Goal: Task Accomplishment & Management: Manage account settings

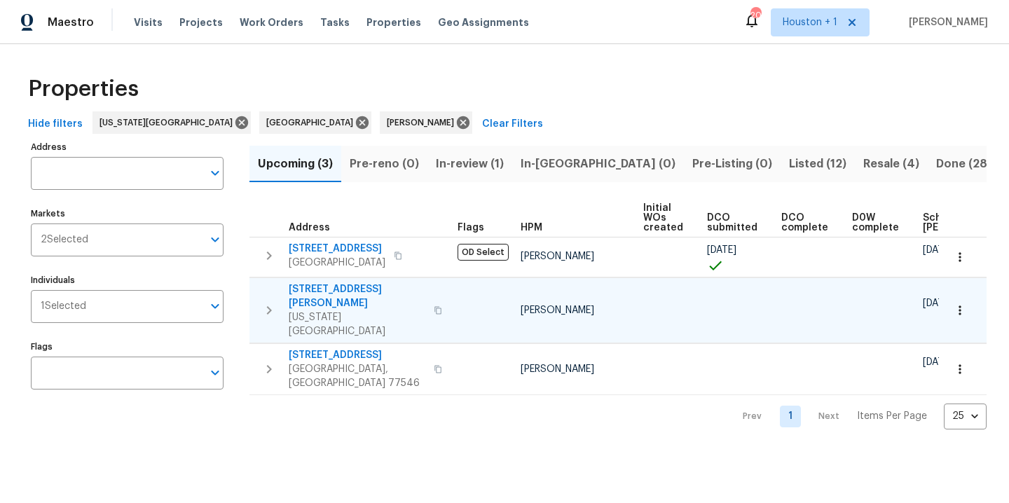
click at [962, 303] on icon "button" at bounding box center [960, 310] width 14 height 14
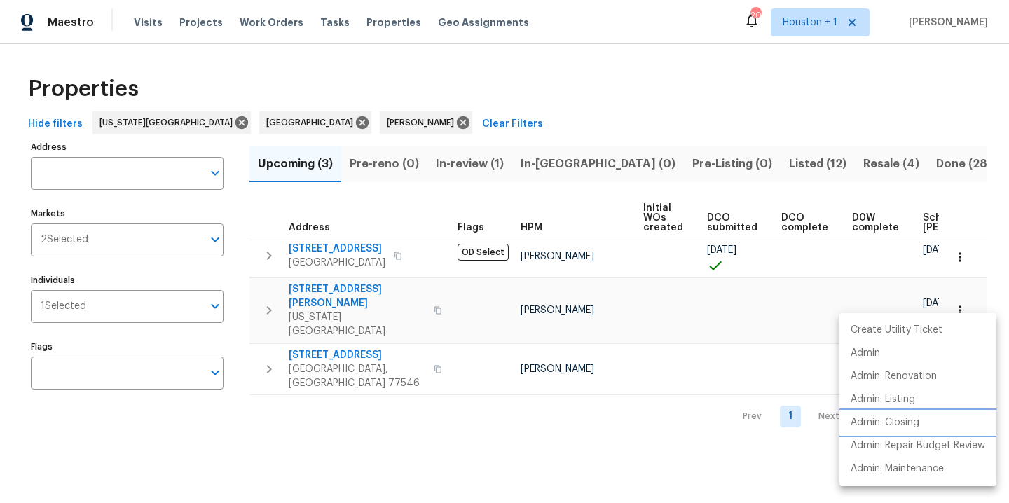
click at [882, 426] on p "Admin: Closing" at bounding box center [885, 423] width 69 height 15
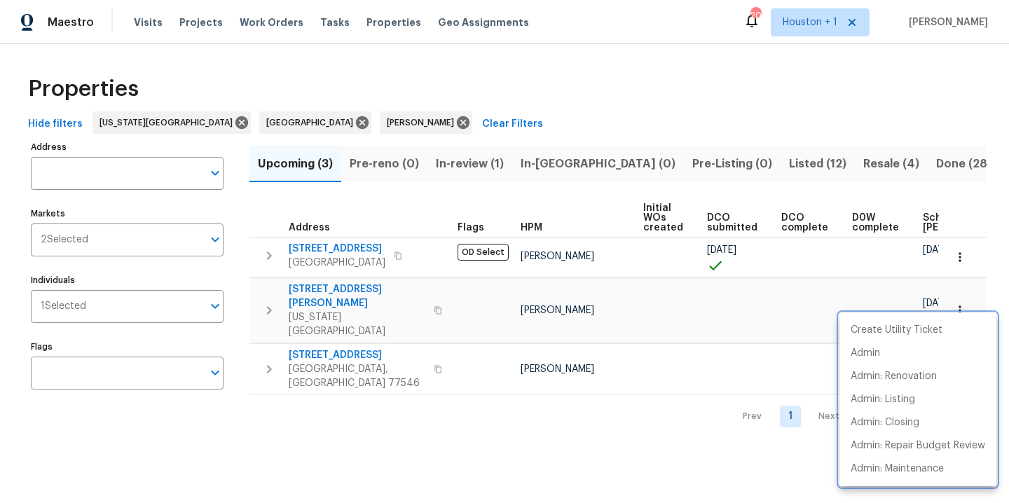
click at [437, 96] on div at bounding box center [504, 251] width 1009 height 503
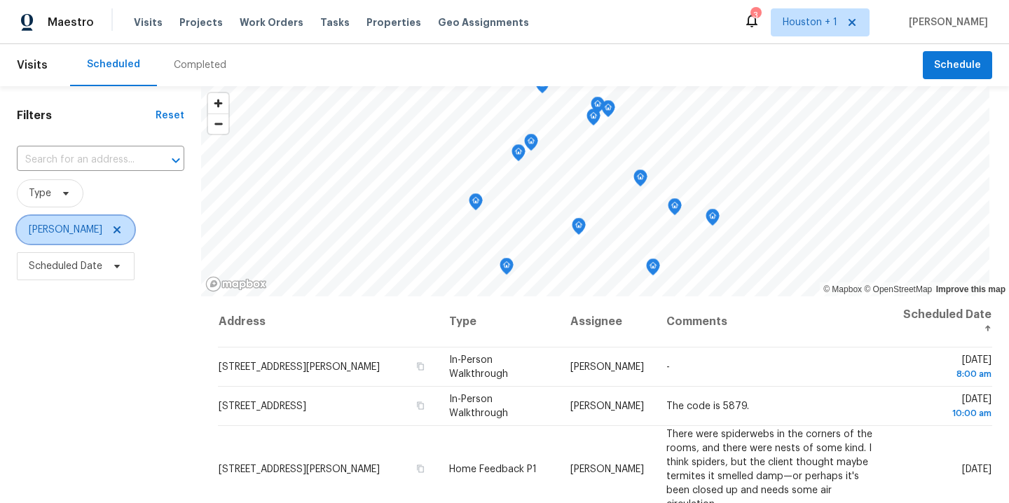
click at [111, 226] on icon at bounding box center [116, 229] width 11 height 11
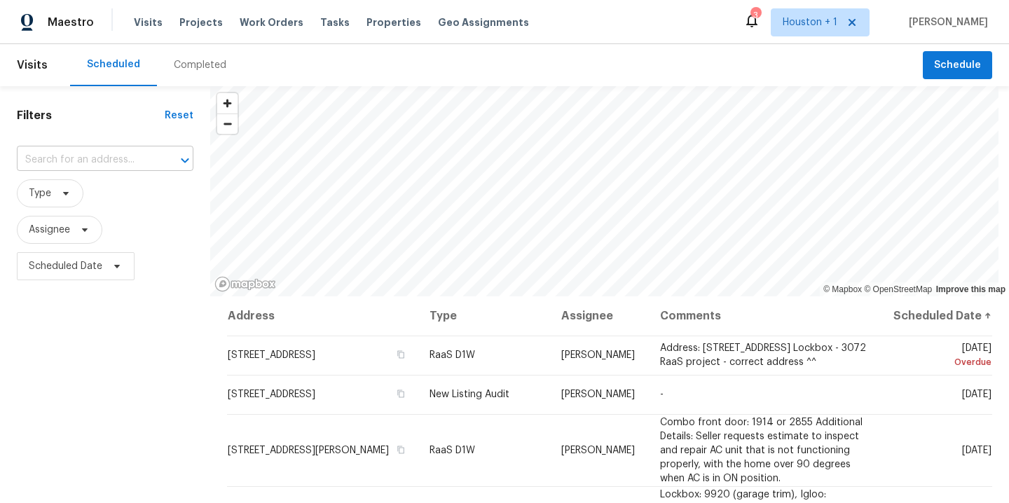
click at [97, 159] on input "text" at bounding box center [85, 160] width 137 height 22
type input "7435"
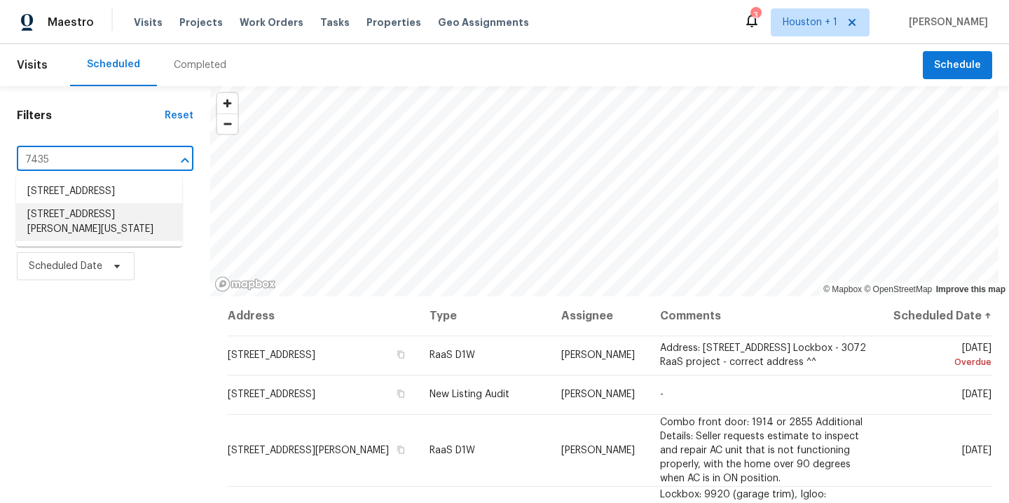
click at [76, 222] on li "7435 Neal Ridge Dr, Missouri City, TX 77489" at bounding box center [99, 222] width 166 height 38
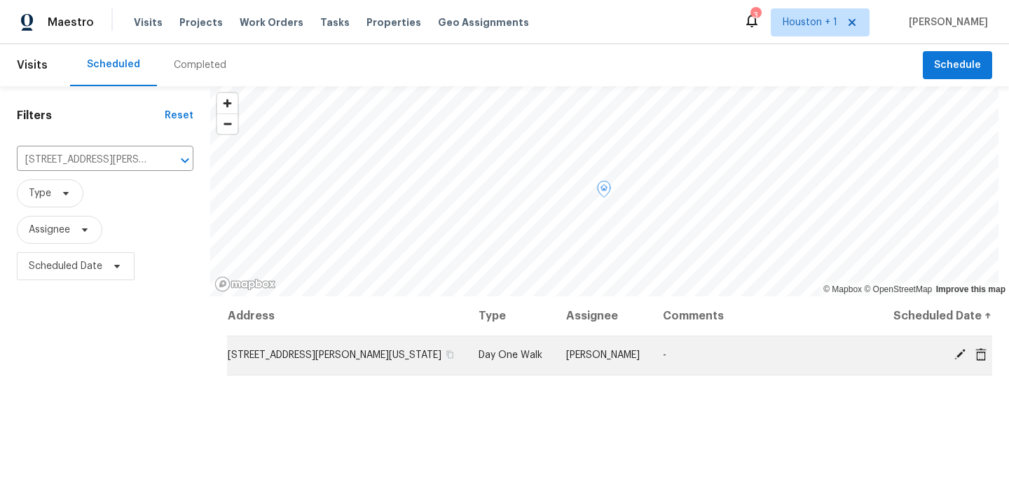
click at [959, 355] on icon at bounding box center [960, 354] width 11 height 11
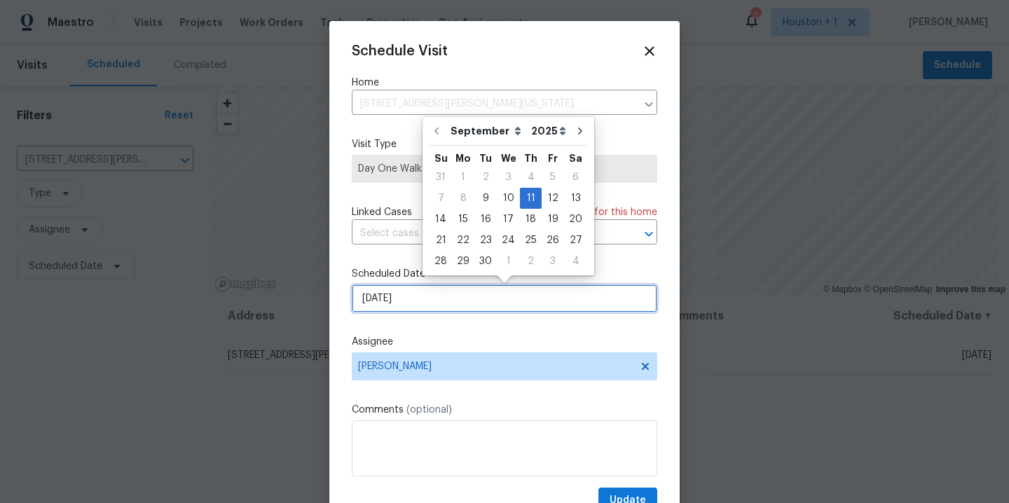
click at [541, 303] on input "[DATE]" at bounding box center [505, 299] width 306 height 28
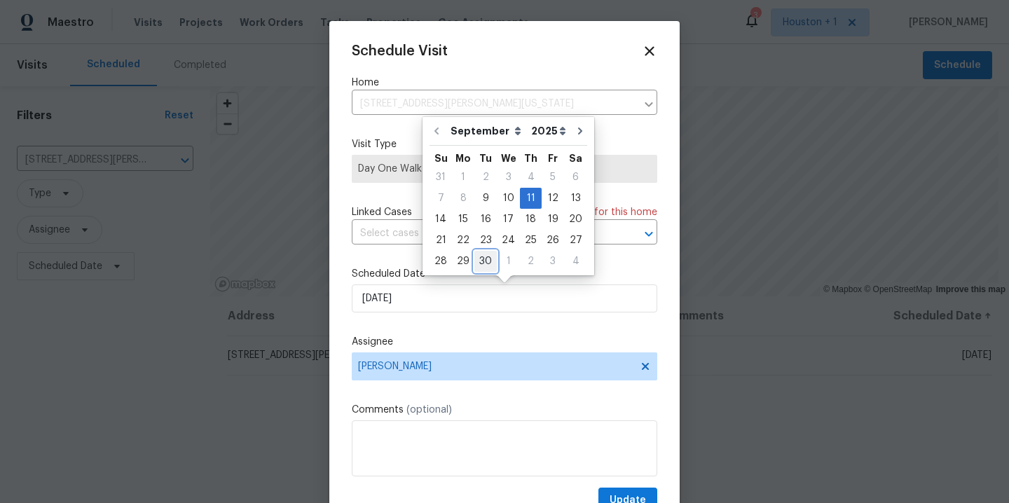
click at [484, 263] on div "30" at bounding box center [486, 262] width 22 height 20
type input "9/30/2025"
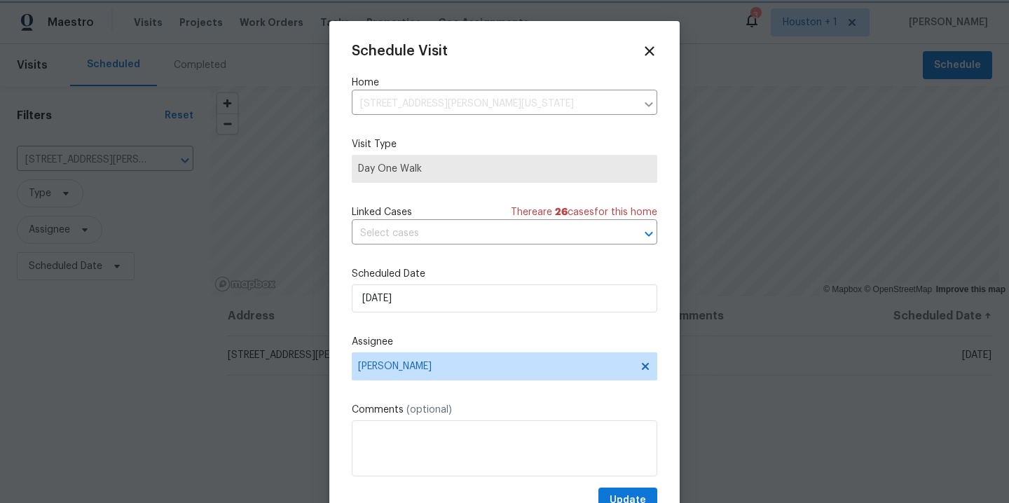
scroll to position [25, 0]
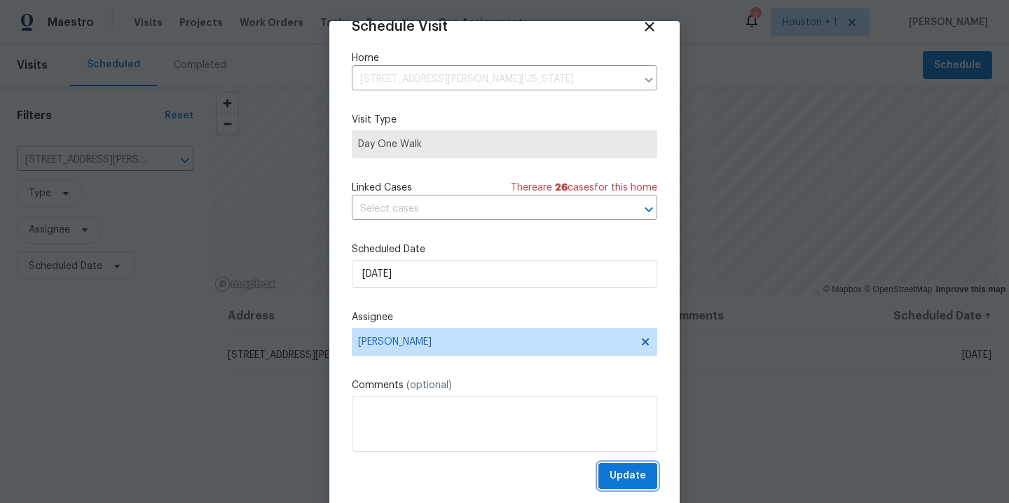
click at [646, 476] on span "Update" at bounding box center [628, 477] width 36 height 18
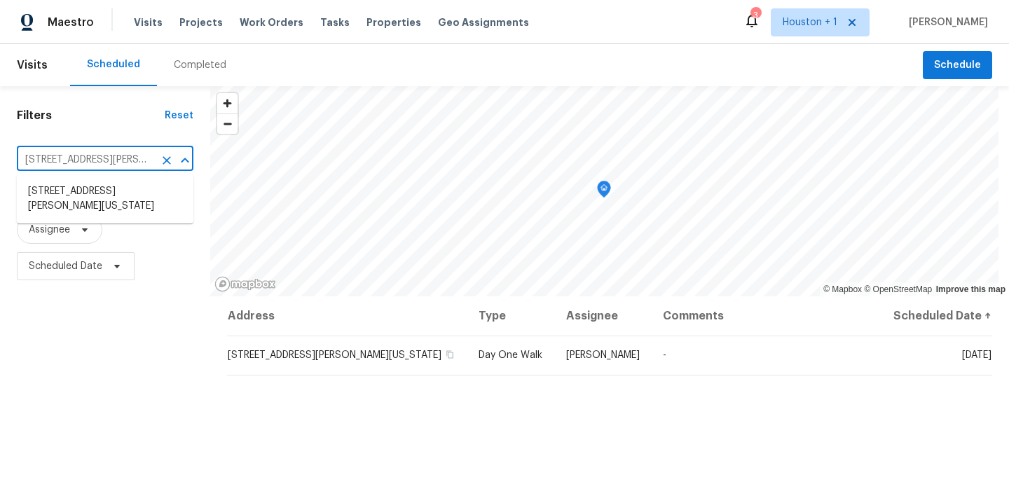
click at [76, 156] on input "7435 Neal Ridge Dr, Missouri City, TX 77489" at bounding box center [85, 160] width 137 height 22
type input "35 ember"
click at [48, 203] on li "35 Ember Branch Dr, Missouri City, TX 77459" at bounding box center [105, 191] width 177 height 23
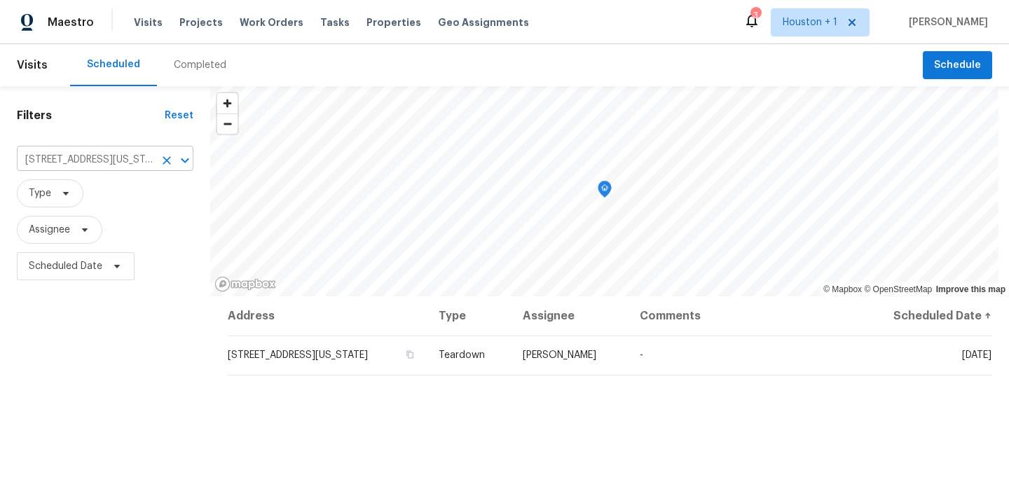
click at [166, 163] on icon "Clear" at bounding box center [167, 160] width 14 height 14
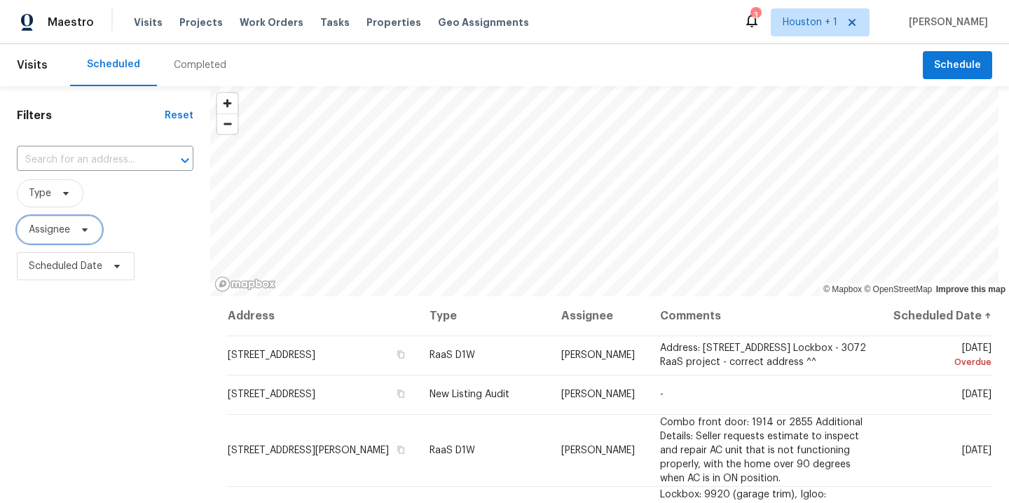
click at [57, 227] on span "Assignee" at bounding box center [49, 230] width 41 height 14
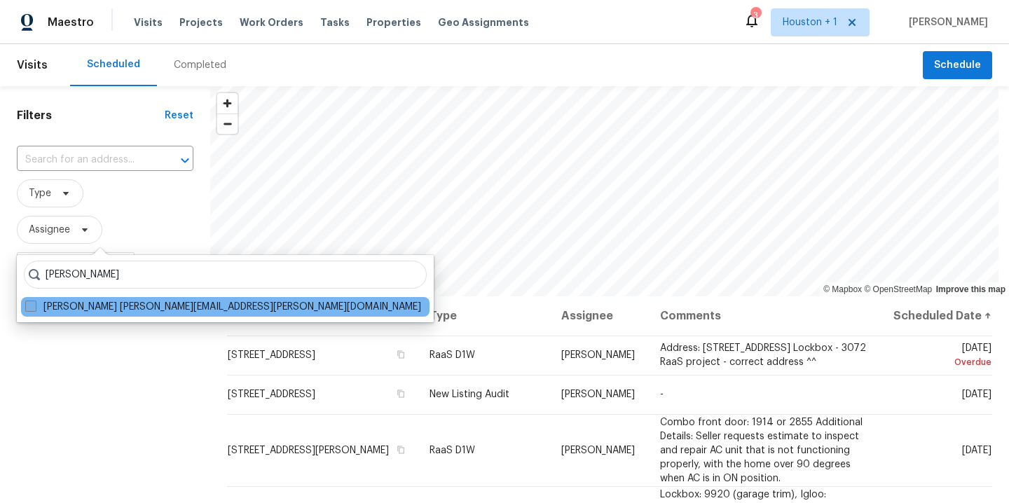
type input "stephen lacy"
click at [107, 303] on label "Stephen Lacy stephen.lacy@opendoor.com" at bounding box center [223, 307] width 396 height 14
click at [34, 303] on input "Stephen Lacy stephen.lacy@opendoor.com" at bounding box center [29, 304] width 9 height 9
checkbox input "true"
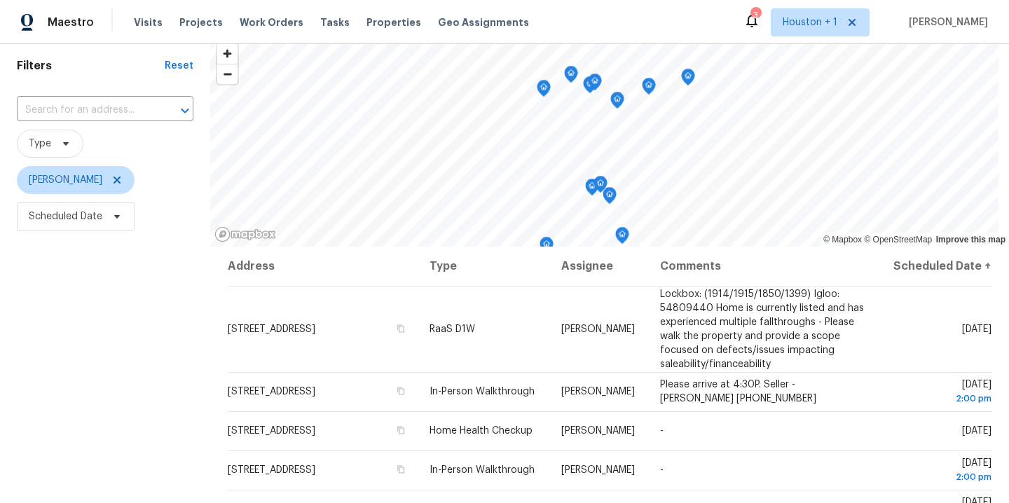
scroll to position [56, 0]
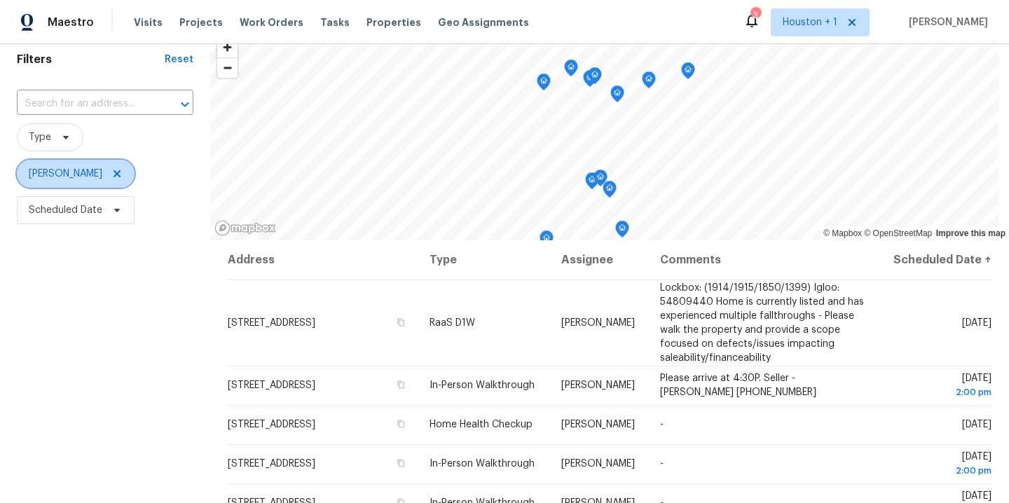
click at [111, 172] on icon at bounding box center [116, 173] width 11 height 11
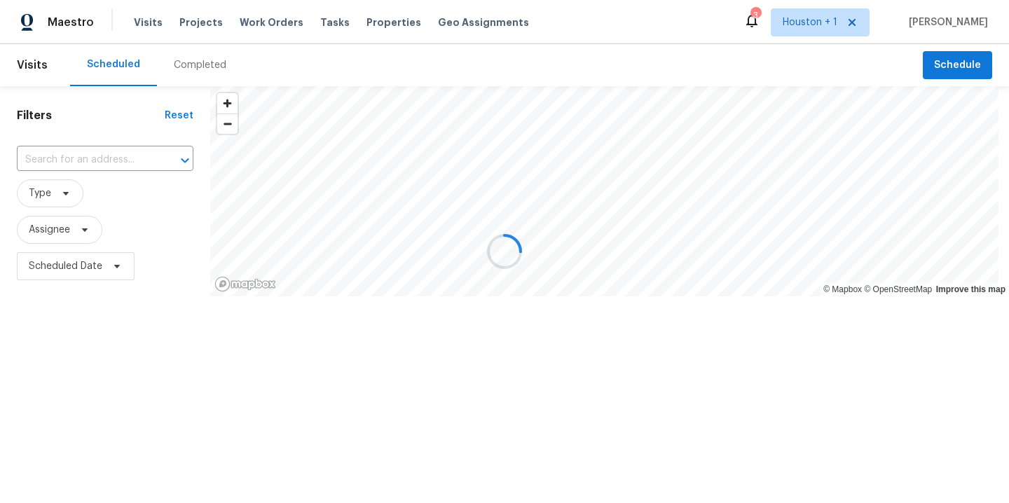
click at [96, 164] on input "text" at bounding box center [85, 160] width 137 height 22
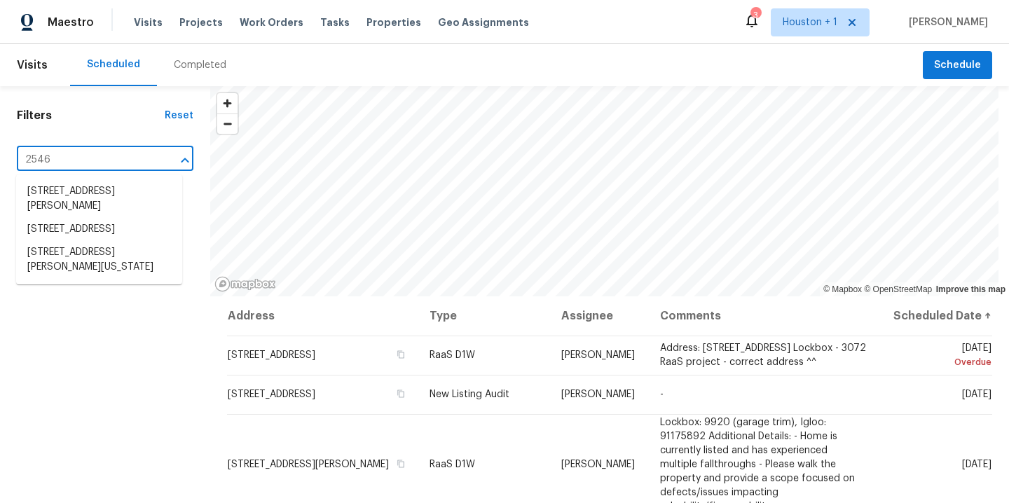
type input "2546 b"
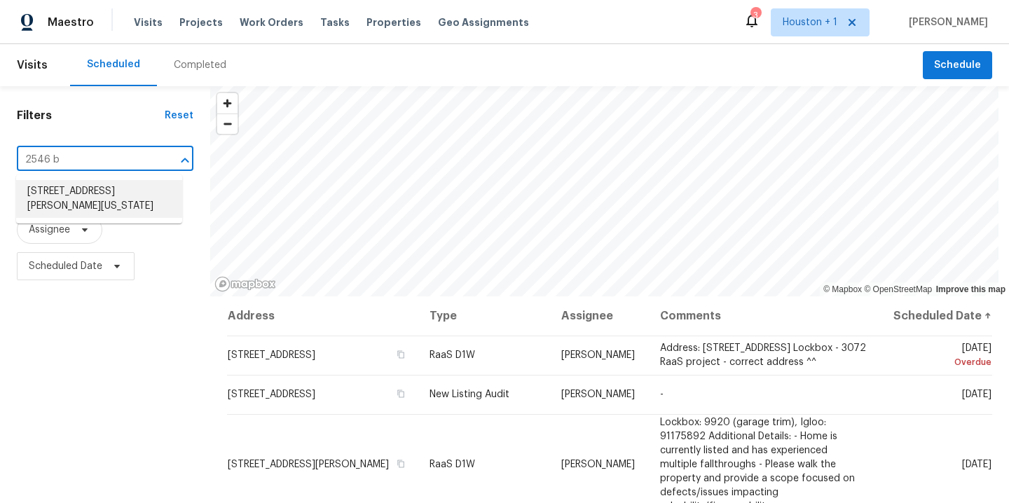
click at [109, 196] on li "2546 Bordelon Ln, Missouri City, TX 77459" at bounding box center [99, 199] width 166 height 38
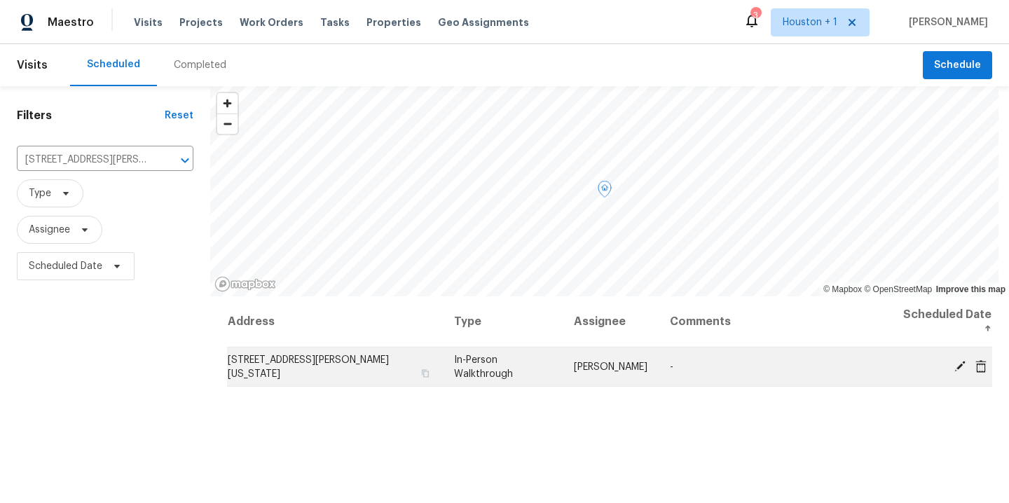
click at [962, 367] on icon at bounding box center [960, 366] width 13 height 13
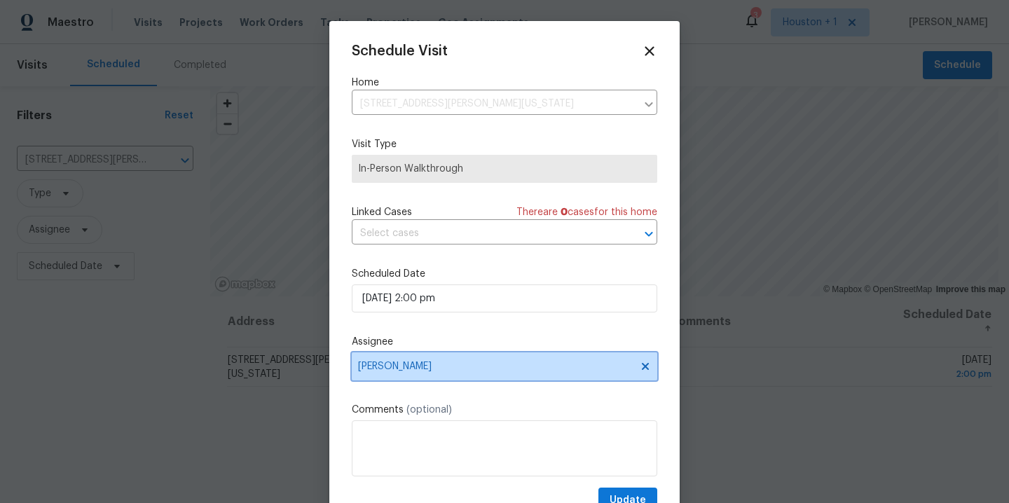
click at [521, 365] on span "[PERSON_NAME]" at bounding box center [495, 366] width 275 height 11
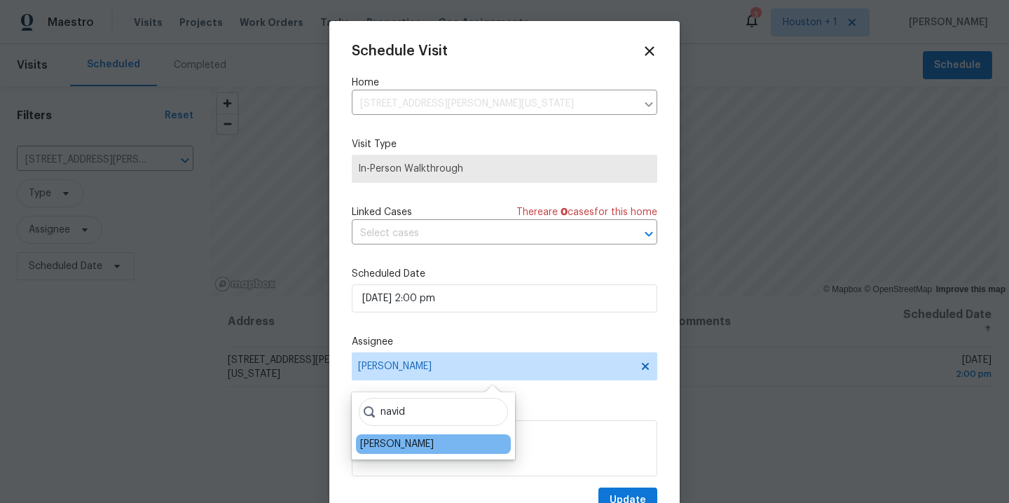
type input "navid"
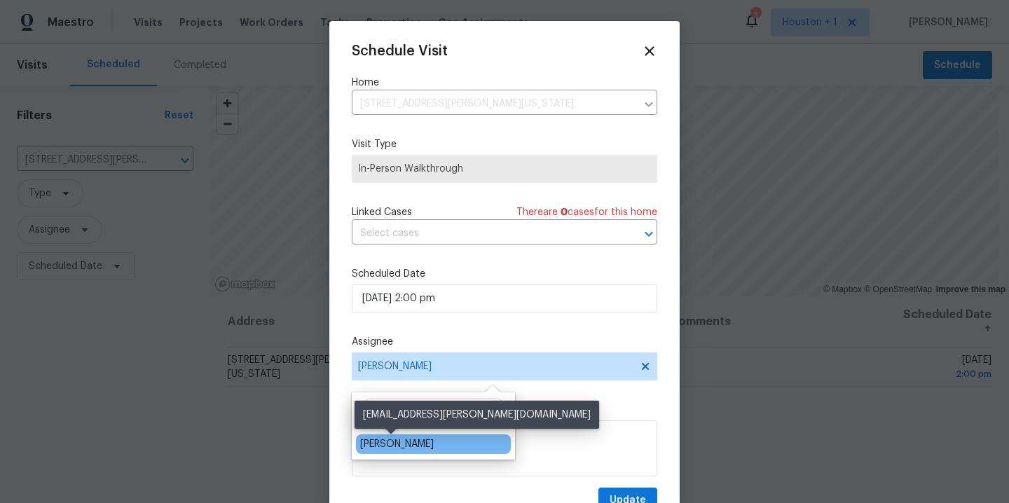
click at [400, 444] on div "[PERSON_NAME]" at bounding box center [397, 444] width 74 height 14
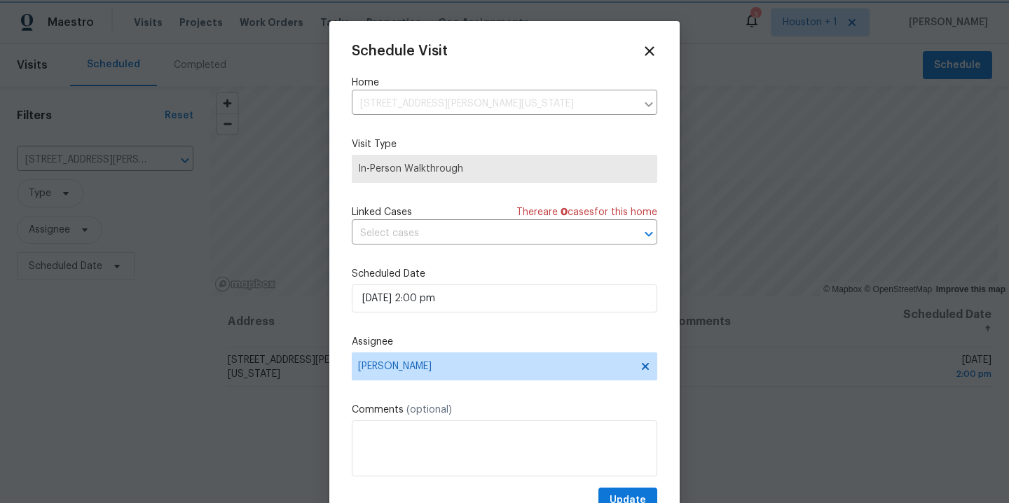
scroll to position [25, 0]
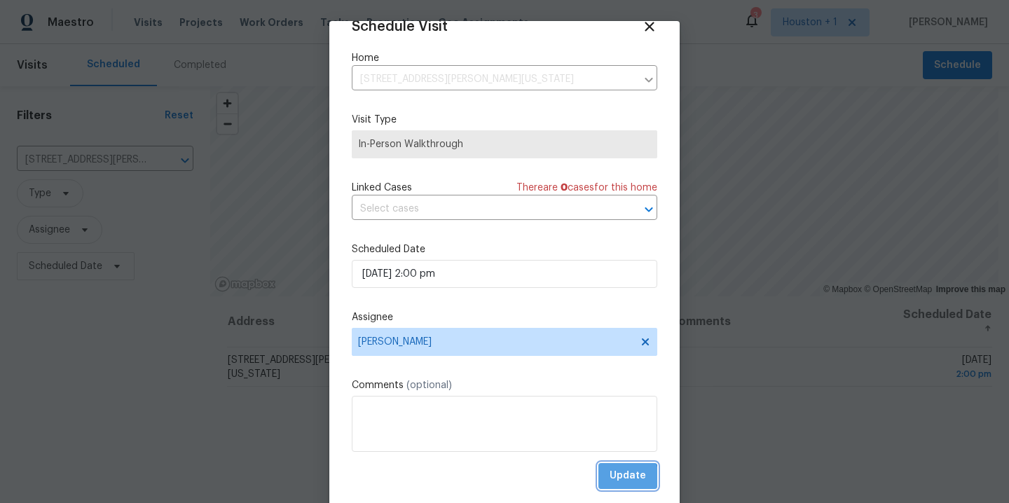
click at [612, 482] on span "Update" at bounding box center [628, 477] width 36 height 18
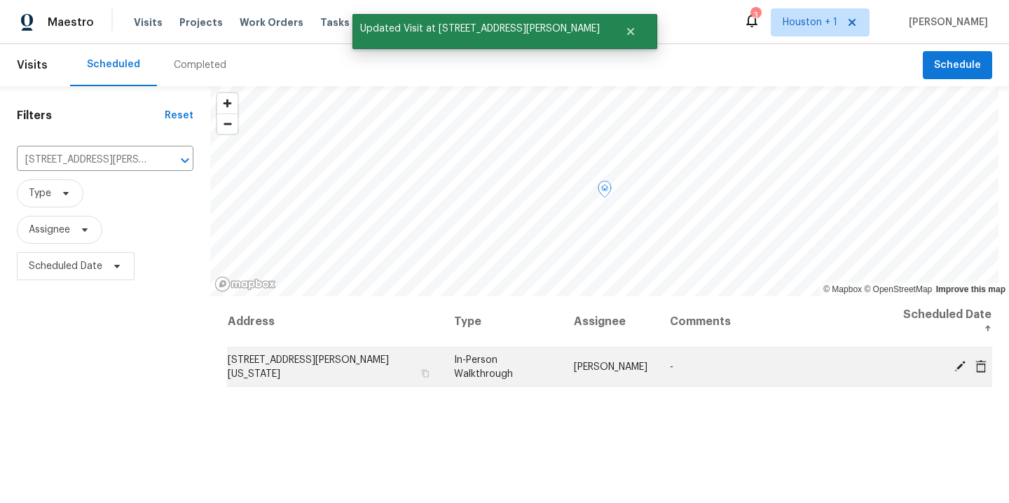
click at [960, 362] on icon at bounding box center [960, 366] width 13 height 13
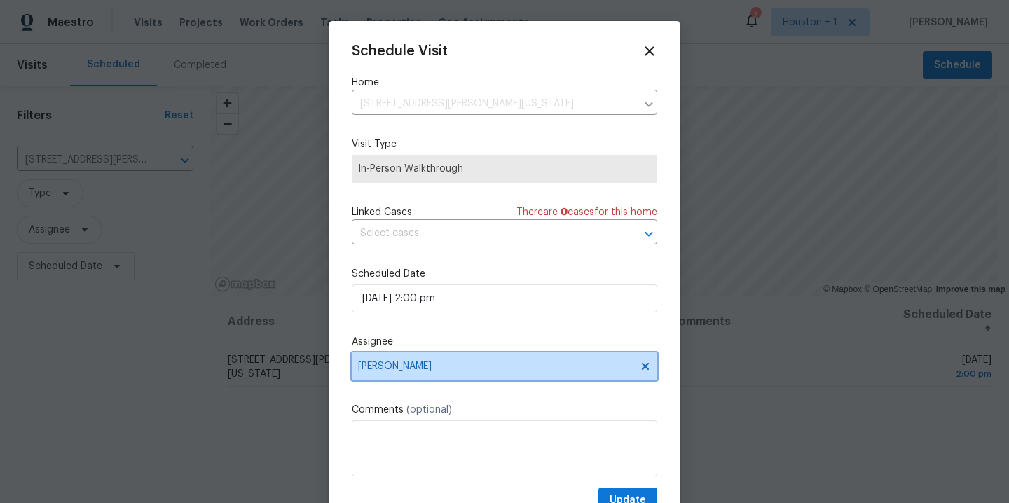
click at [465, 372] on span "[PERSON_NAME]" at bounding box center [495, 366] width 275 height 11
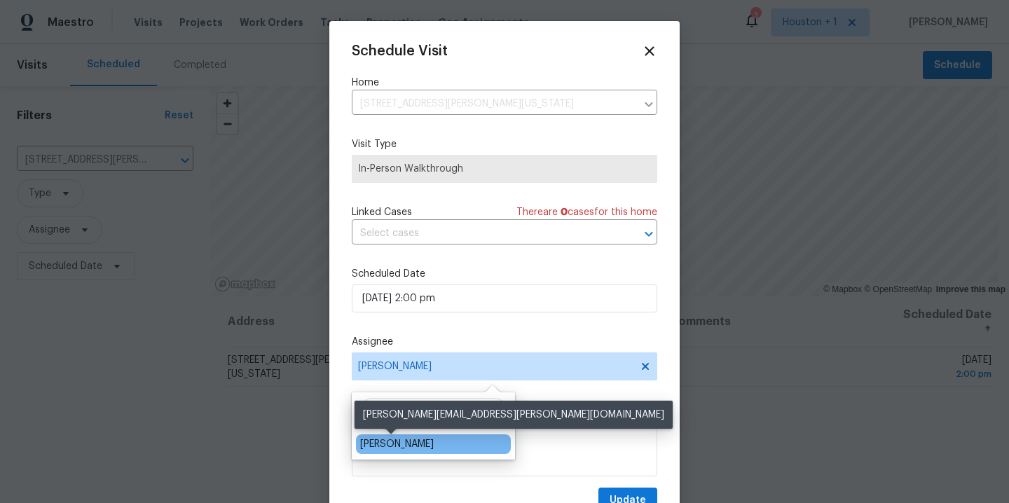
type input "step"
click at [407, 446] on div "[PERSON_NAME]" at bounding box center [397, 444] width 74 height 14
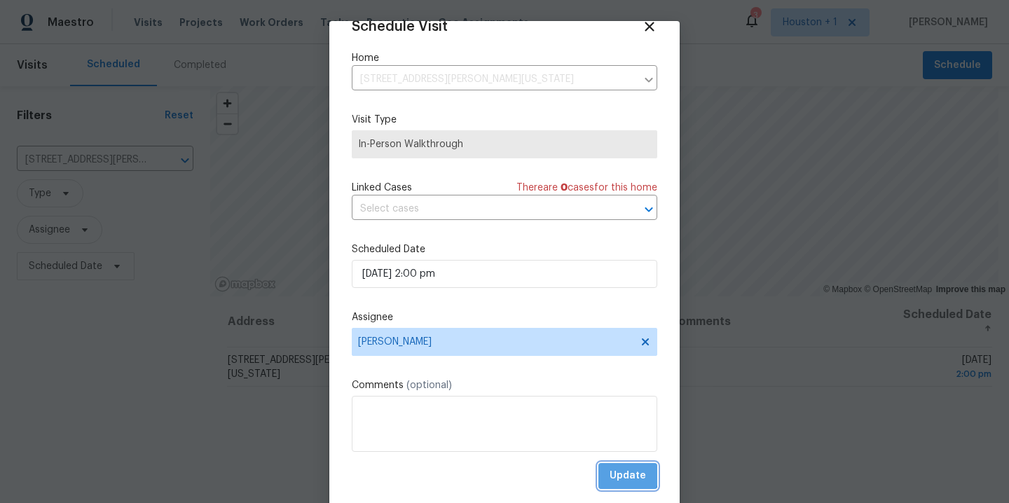
click at [623, 473] on span "Update" at bounding box center [628, 477] width 36 height 18
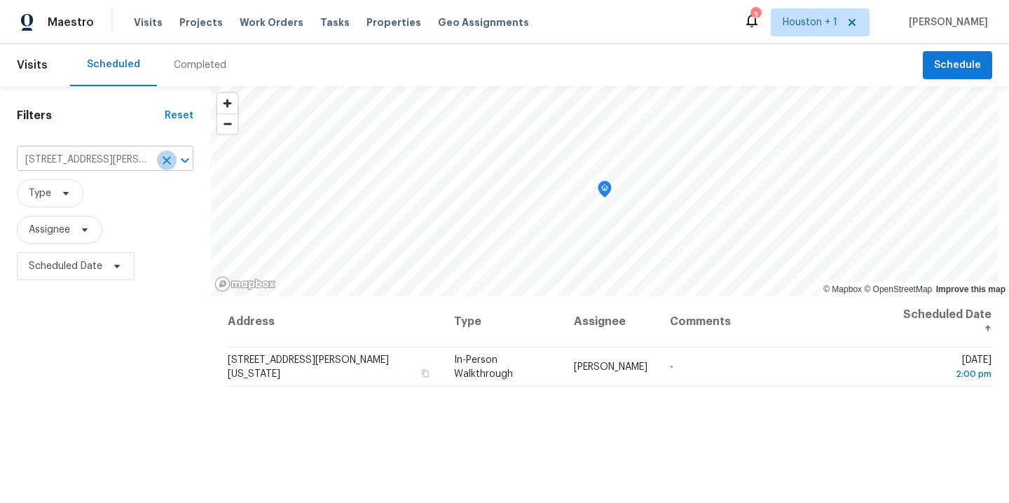
click at [166, 161] on icon "Clear" at bounding box center [167, 160] width 8 height 8
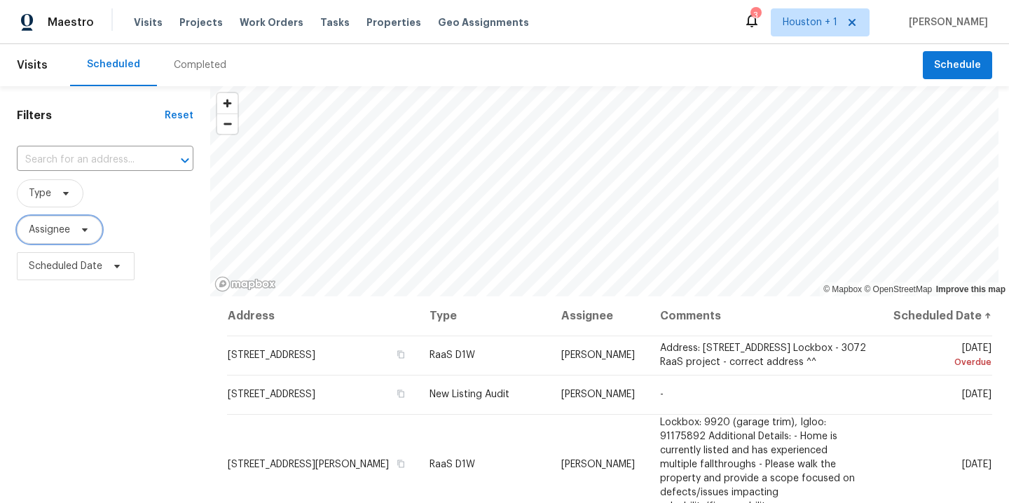
click at [70, 236] on span "Assignee" at bounding box center [49, 230] width 41 height 14
click at [169, 186] on span "Type" at bounding box center [105, 193] width 177 height 28
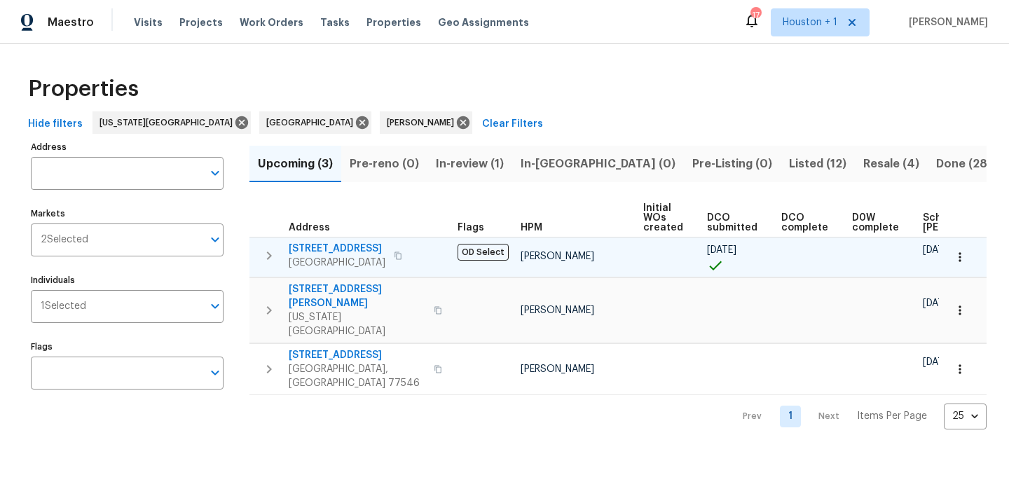
click at [962, 247] on button "button" at bounding box center [960, 257] width 31 height 31
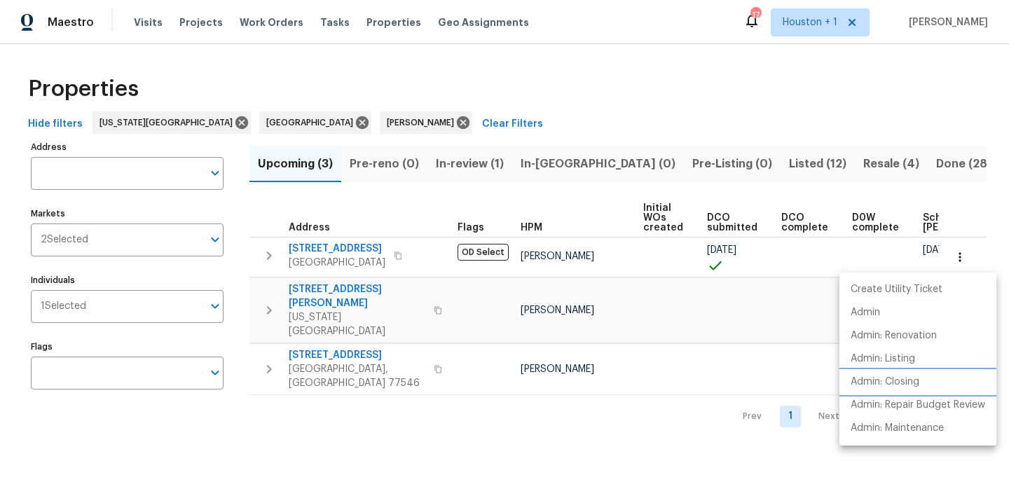
click at [896, 388] on p "Admin: Closing" at bounding box center [885, 382] width 69 height 15
click at [555, 64] on div at bounding box center [504, 251] width 1009 height 503
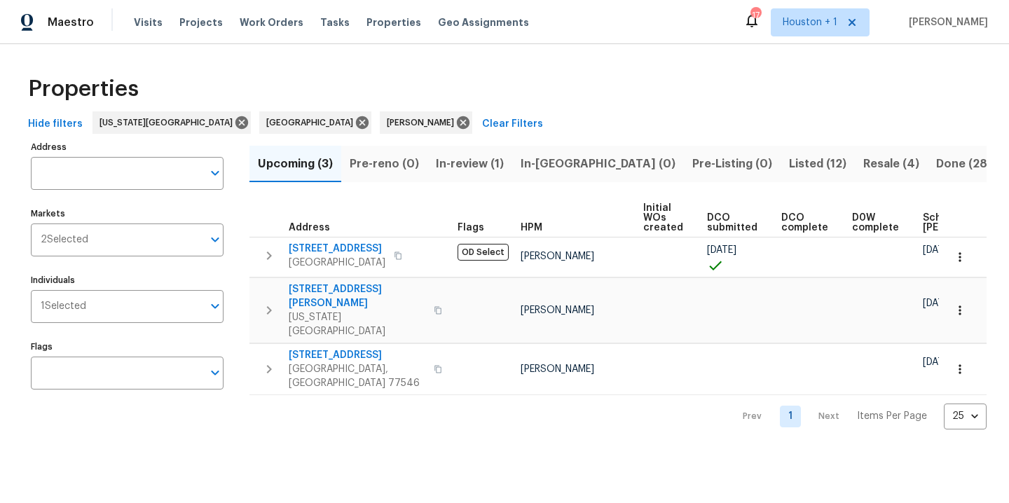
click at [864, 158] on span "Resale (4)" at bounding box center [892, 164] width 56 height 20
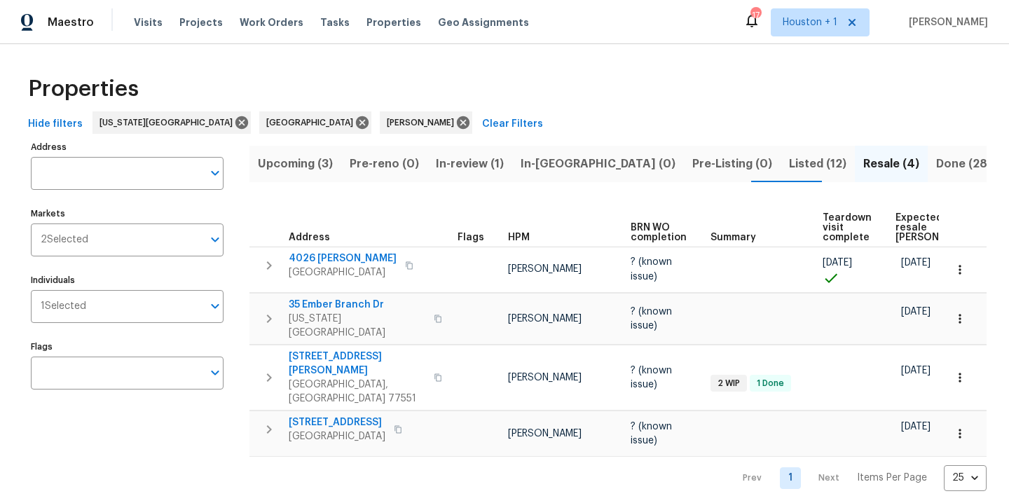
click at [963, 1] on div "Maestro Visits Projects Work Orders Tasks Properties Geo Assignments 17 Houston…" at bounding box center [504, 22] width 1009 height 44
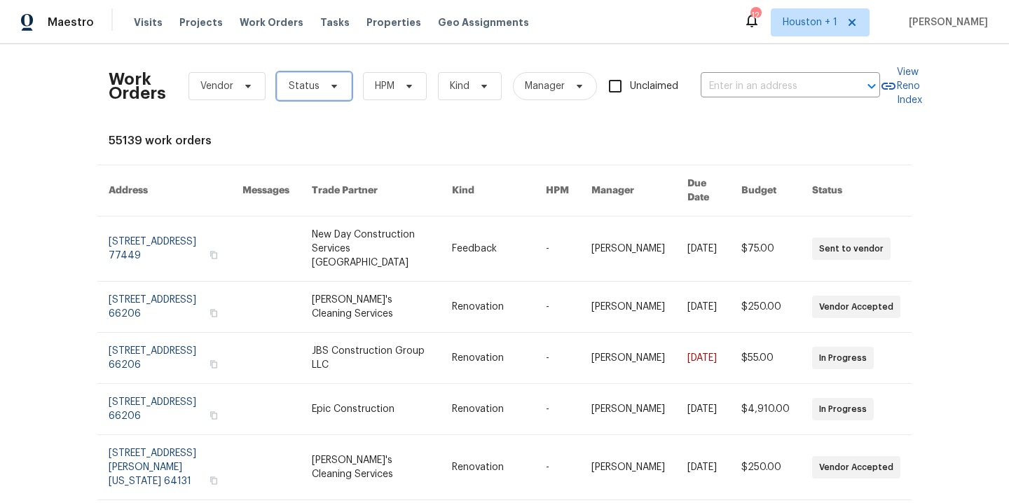
click at [311, 90] on span "Status" at bounding box center [304, 86] width 31 height 14
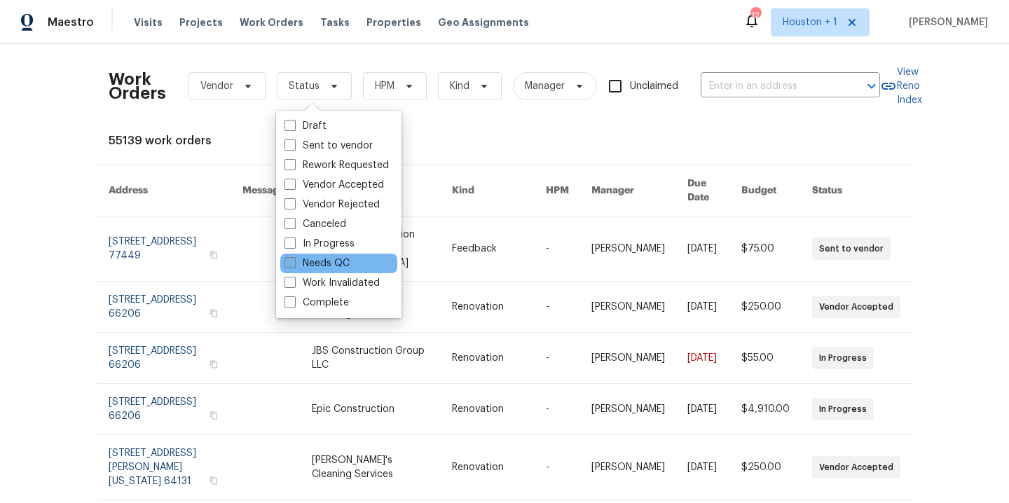
click at [322, 259] on label "Needs QC" at bounding box center [317, 264] width 65 height 14
click at [294, 259] on input "Needs QC" at bounding box center [289, 261] width 9 height 9
checkbox input "true"
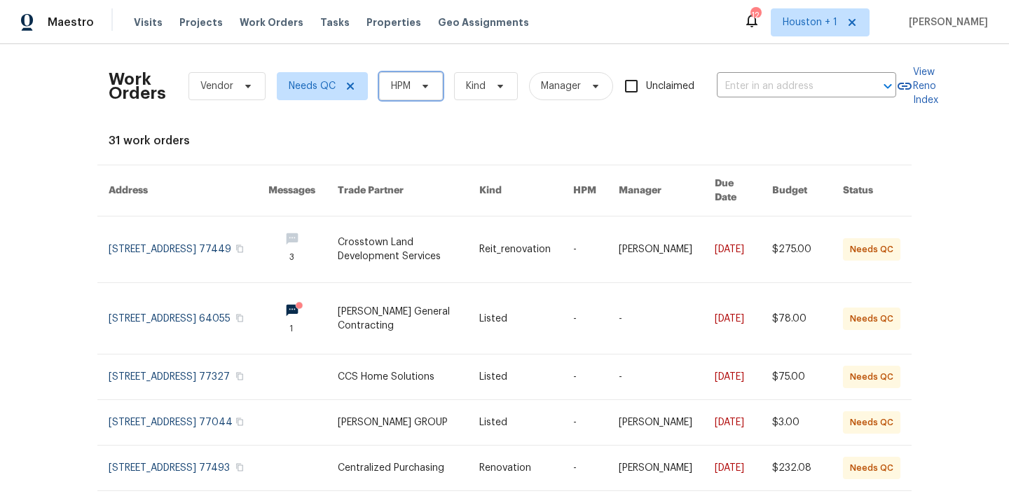
click at [414, 83] on span "HPM" at bounding box center [411, 86] width 64 height 28
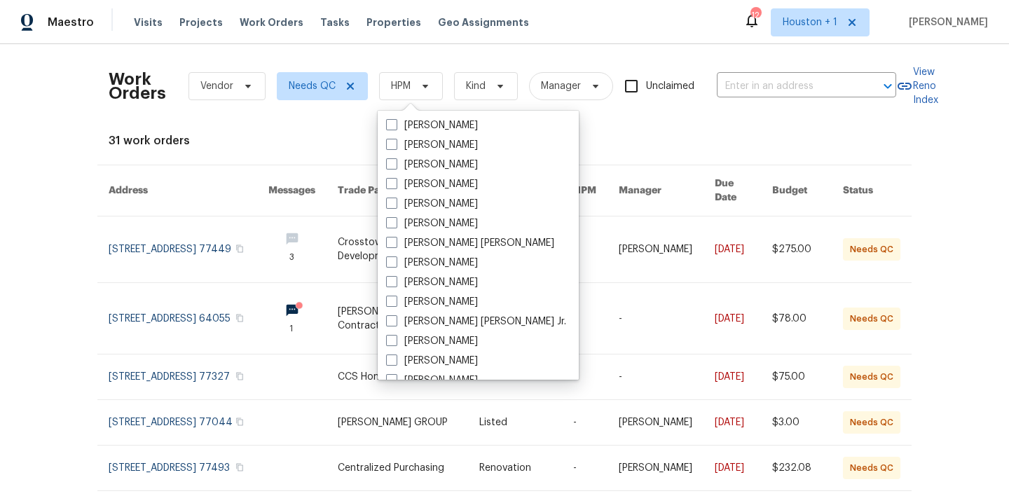
scroll to position [282, 0]
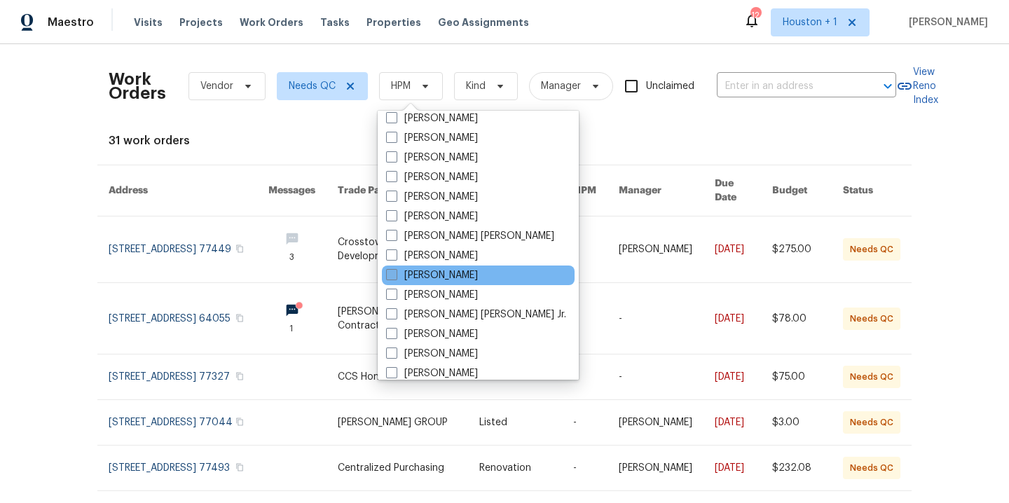
click at [432, 268] on label "[PERSON_NAME]" at bounding box center [432, 275] width 92 height 14
click at [395, 268] on input "[PERSON_NAME]" at bounding box center [390, 272] width 9 height 9
checkbox input "true"
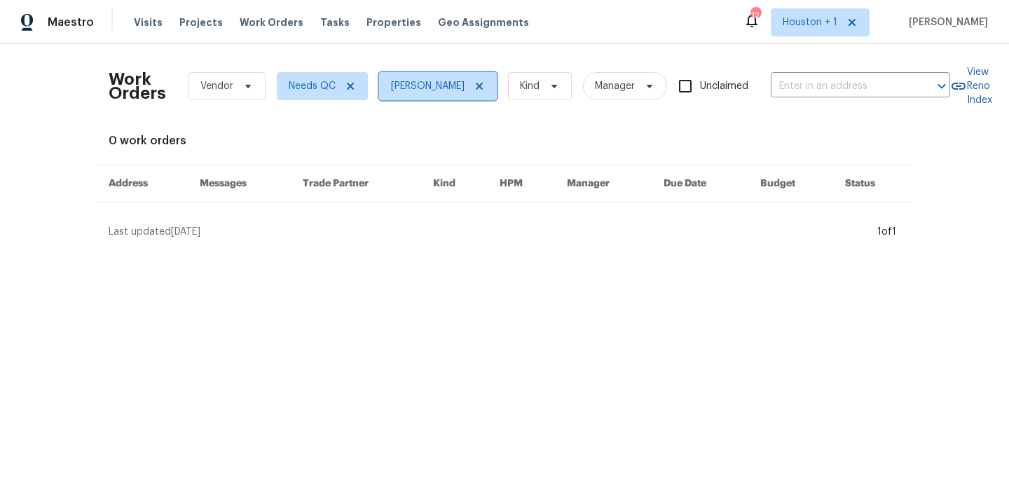
click at [476, 85] on icon at bounding box center [479, 86] width 7 height 7
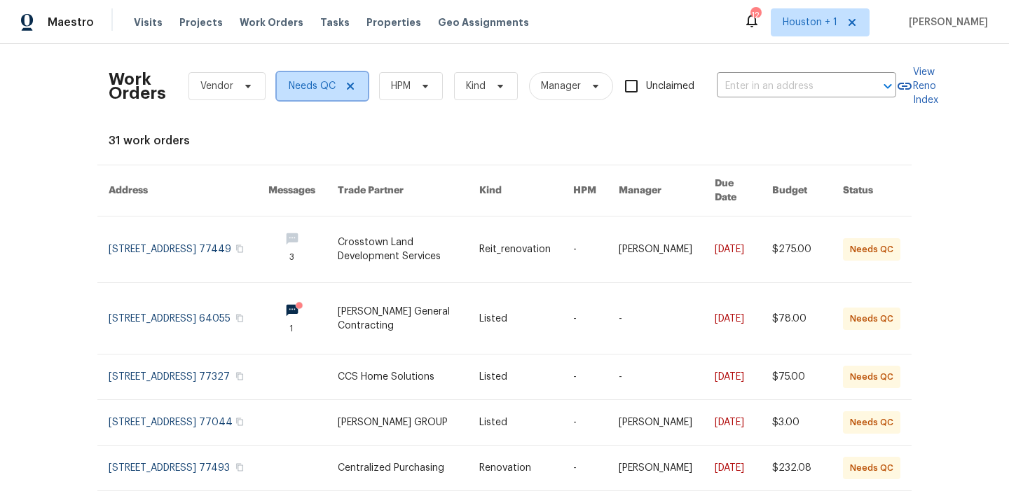
click at [349, 84] on icon at bounding box center [350, 86] width 11 height 11
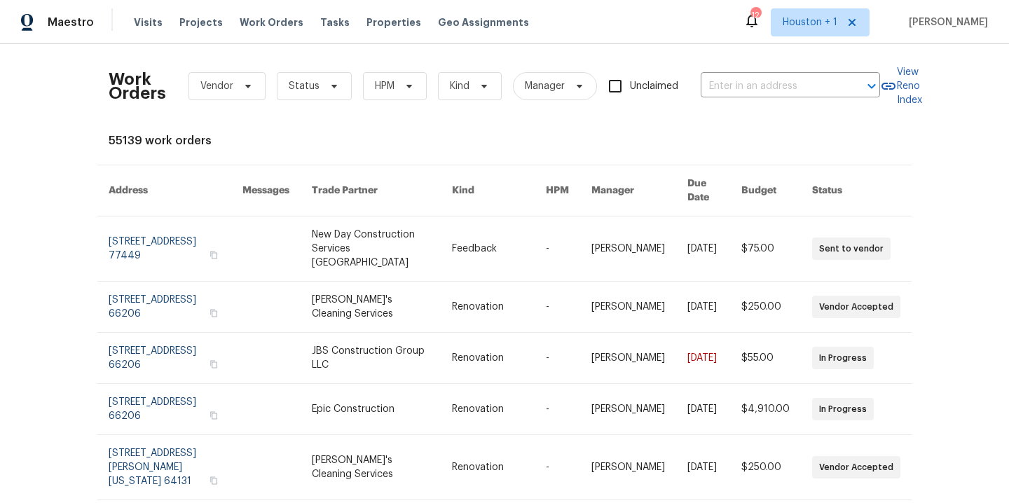
click at [411, 140] on div "55139 work orders" at bounding box center [505, 141] width 792 height 14
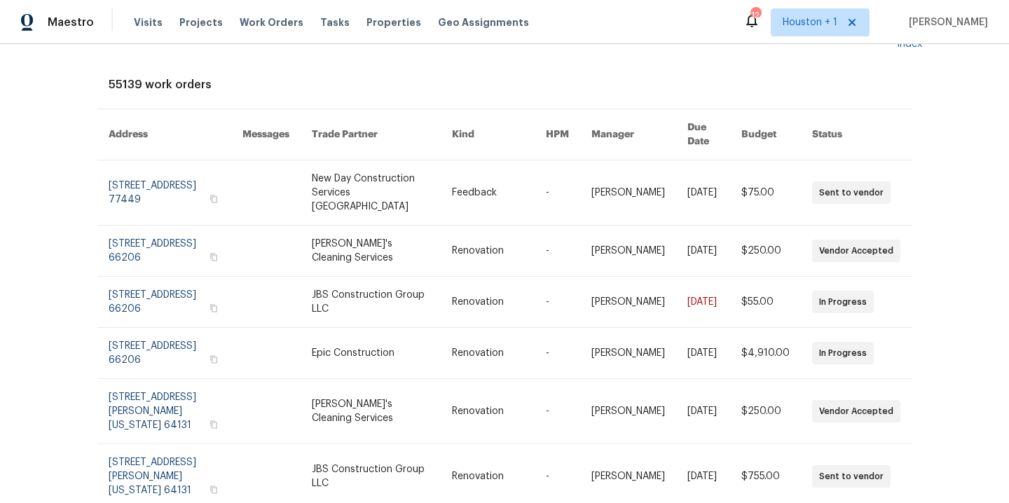
scroll to position [83, 0]
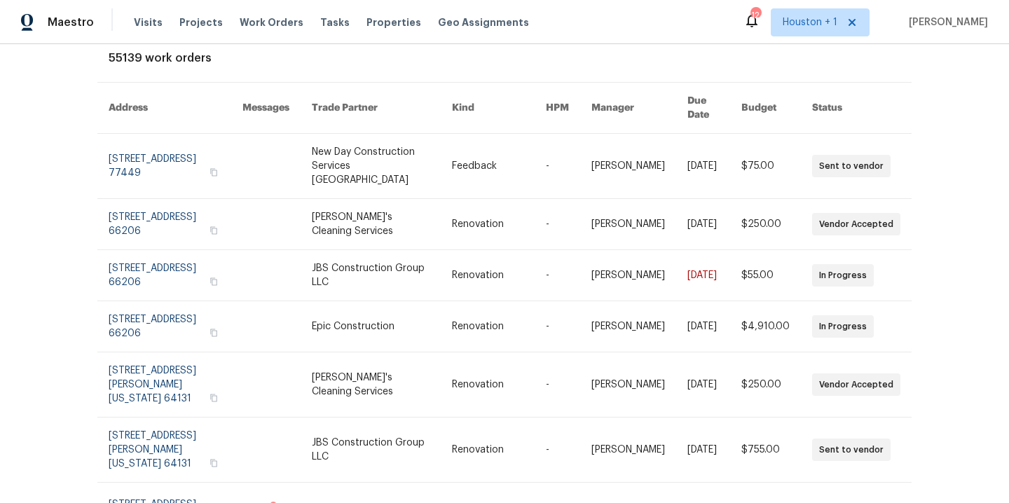
click at [13, 166] on div "Work Orders Vendor Status HPM Kind Manager Unclaimed ​ View Reno Index 55139 wo…" at bounding box center [504, 273] width 1009 height 459
click at [41, 146] on div "Work Orders Vendor Status HPM Kind Manager Unclaimed ​ View Reno Index 55139 wo…" at bounding box center [504, 273] width 1009 height 459
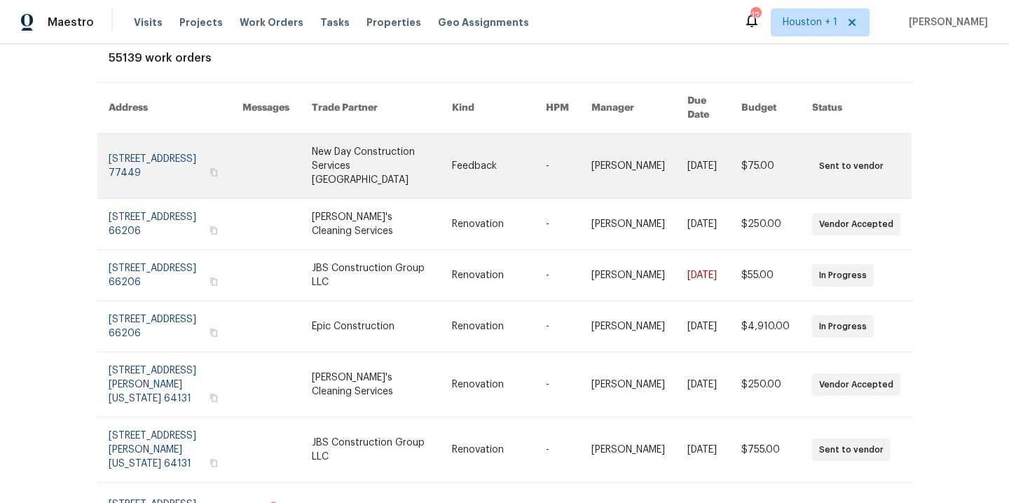
scroll to position [0, 0]
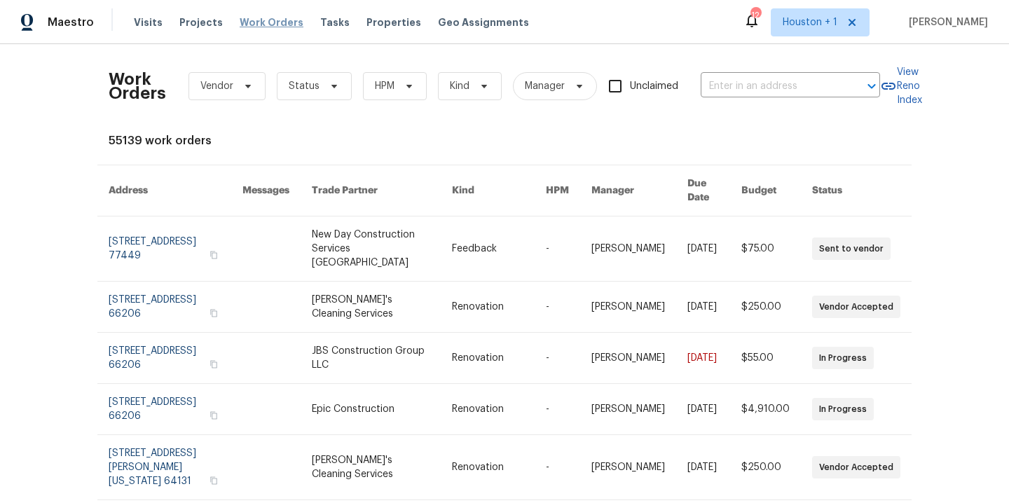
click at [250, 22] on span "Work Orders" at bounding box center [272, 22] width 64 height 14
click at [331, 137] on div "55139 work orders" at bounding box center [505, 141] width 792 height 14
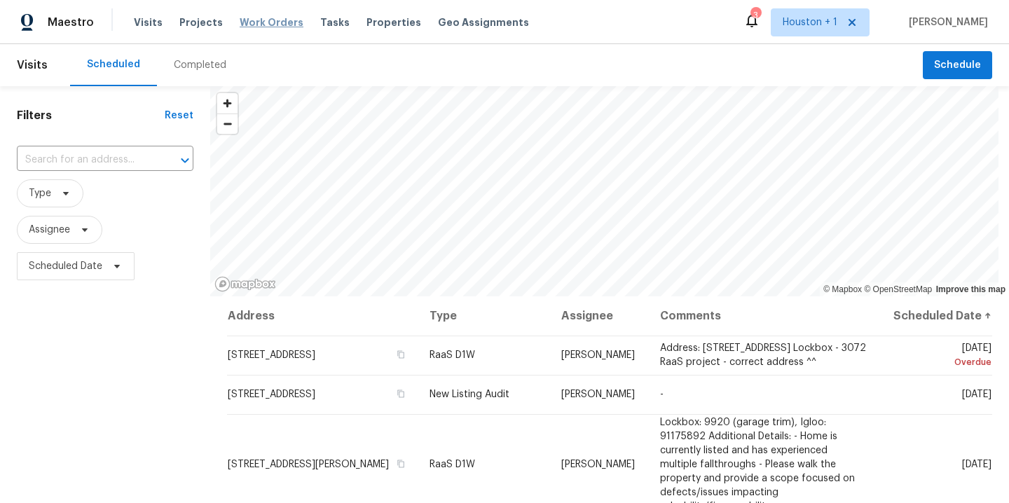
click at [259, 21] on span "Work Orders" at bounding box center [272, 22] width 64 height 14
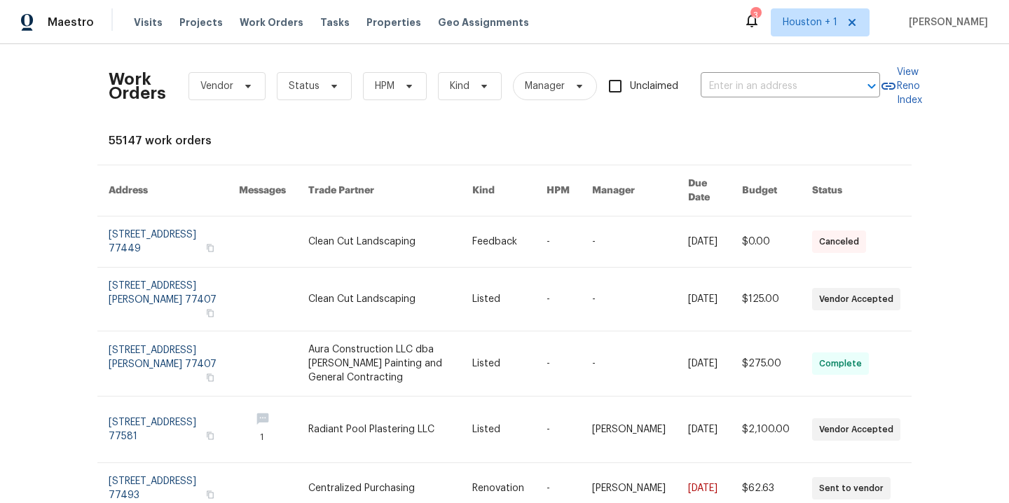
click at [145, 30] on div "Visits Projects Work Orders Tasks Properties Geo Assignments" at bounding box center [340, 22] width 412 height 28
click at [145, 25] on span "Visits" at bounding box center [148, 22] width 29 height 14
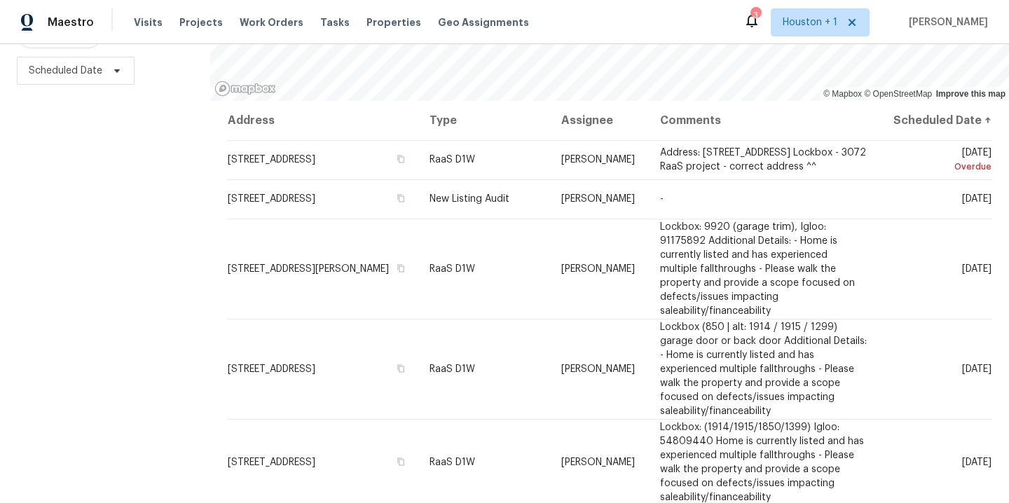
click at [86, 291] on div "Filters Reset ​ Type Assignee Scheduled Date" at bounding box center [105, 197] width 210 height 613
